Goal: Find specific page/section: Find specific page/section

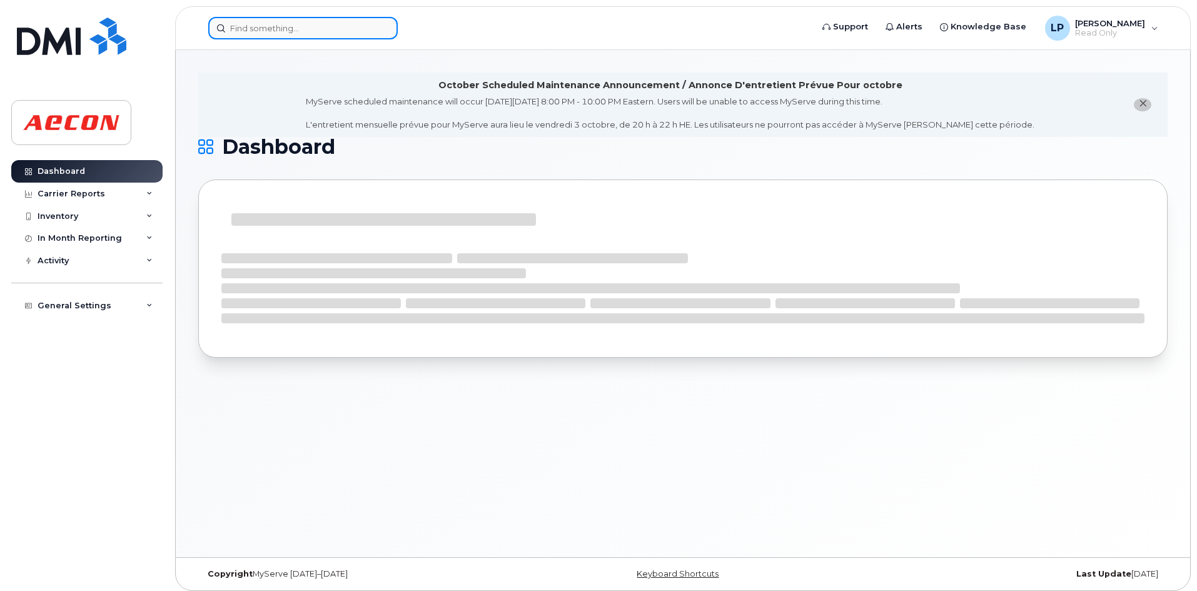
click at [266, 26] on input at bounding box center [302, 28] width 189 height 23
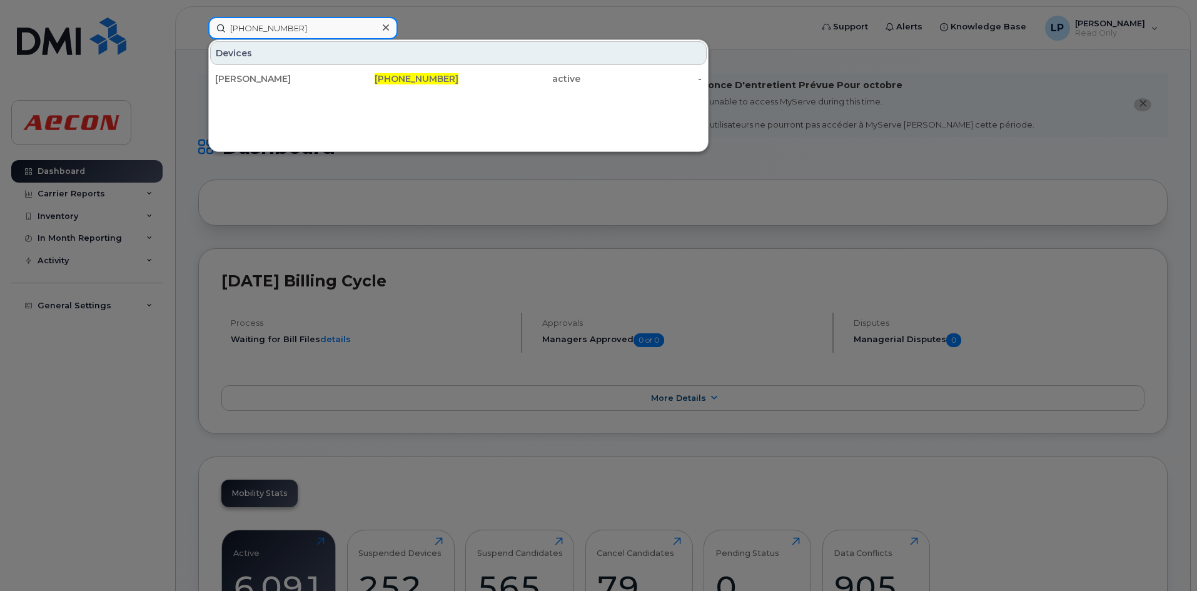
drag, startPoint x: 329, startPoint y: 32, endPoint x: 147, endPoint y: 44, distance: 182.4
click at [198, 39] on div "587-577-1791 Devices Daniel Loesekann 587-577-1791 active -" at bounding box center [505, 28] width 615 height 23
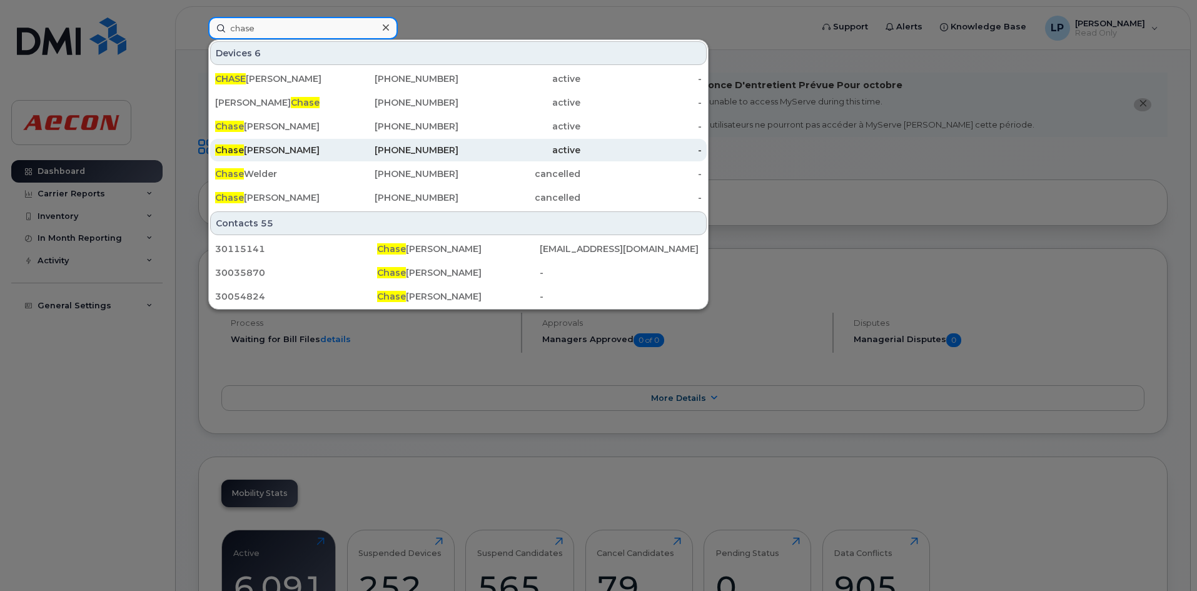
type input "chase"
click at [450, 148] on div "403-371-8531" at bounding box center [398, 150] width 122 height 13
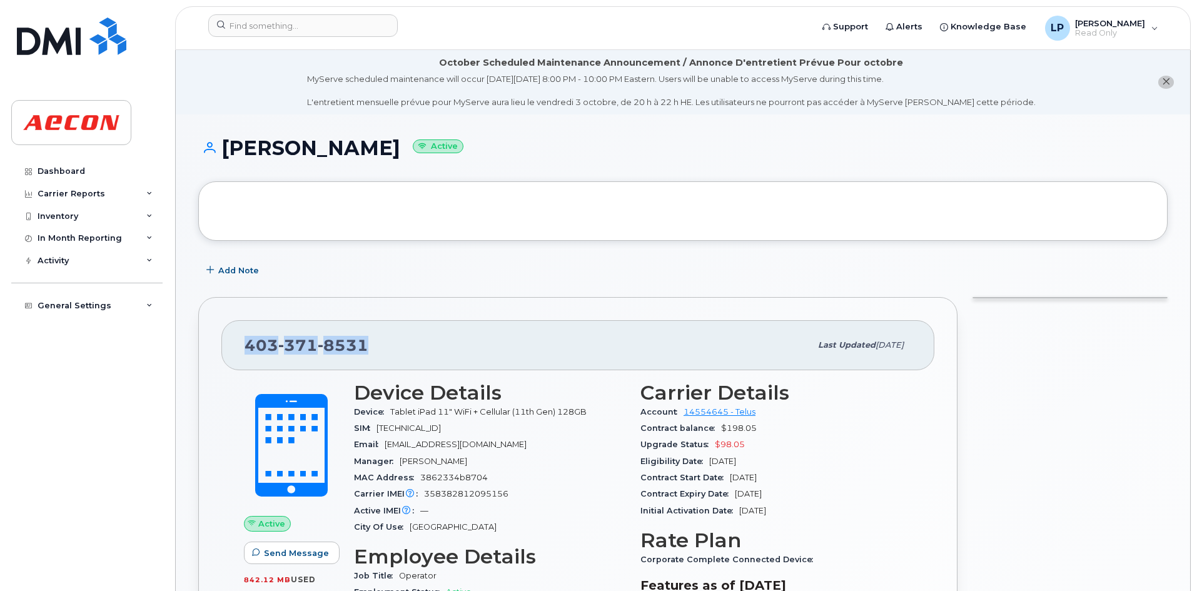
drag, startPoint x: 372, startPoint y: 345, endPoint x: 213, endPoint y: 345, distance: 158.8
click at [400, 368] on div "403 371 8531 Last updated Sep 23, 2025" at bounding box center [577, 345] width 713 height 50
click at [265, 27] on input at bounding box center [302, 25] width 189 height 23
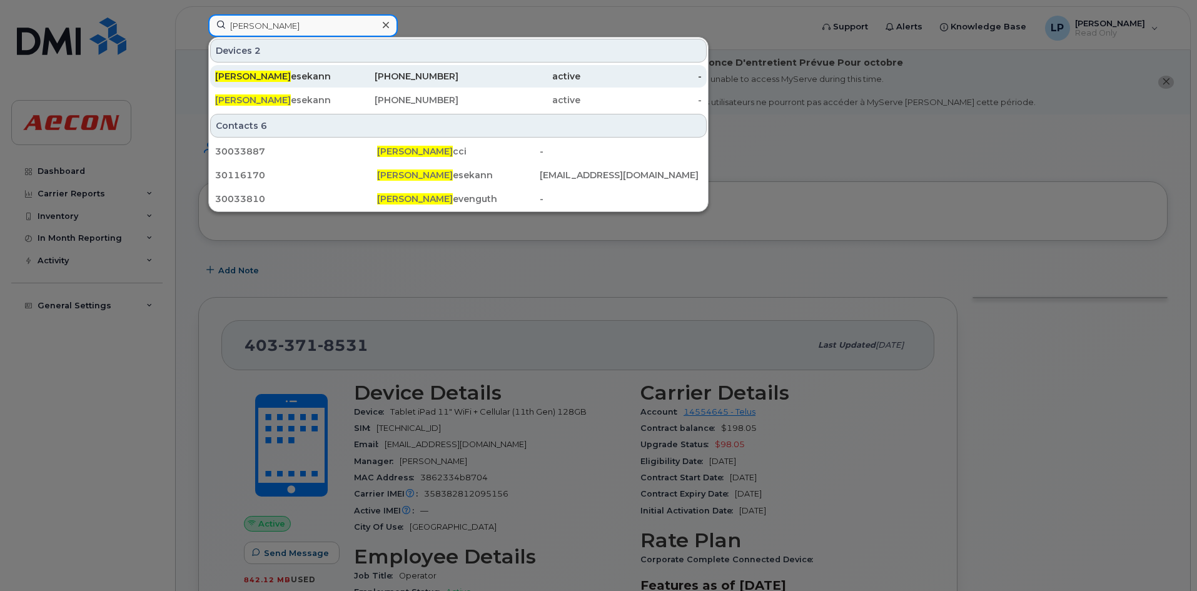
type input "Daniel lo"
click at [269, 71] on div "Daniel Lo esekann" at bounding box center [276, 76] width 122 height 13
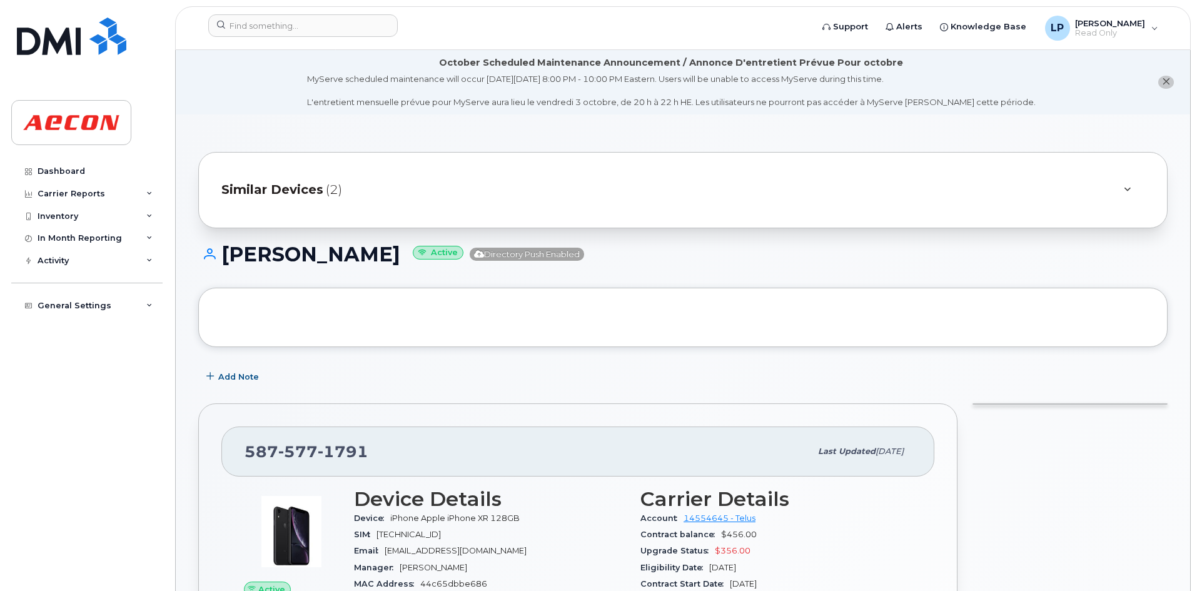
click at [1127, 193] on icon at bounding box center [1127, 190] width 7 height 8
